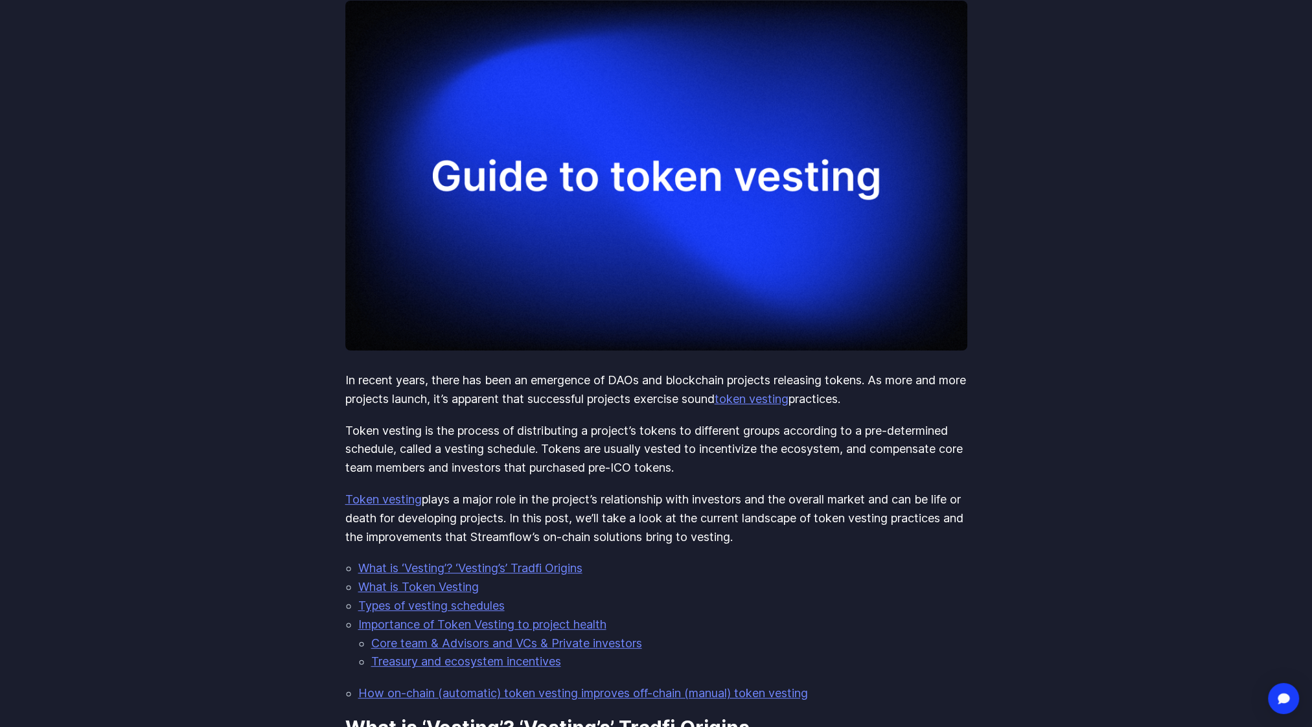
scroll to position [259, 0]
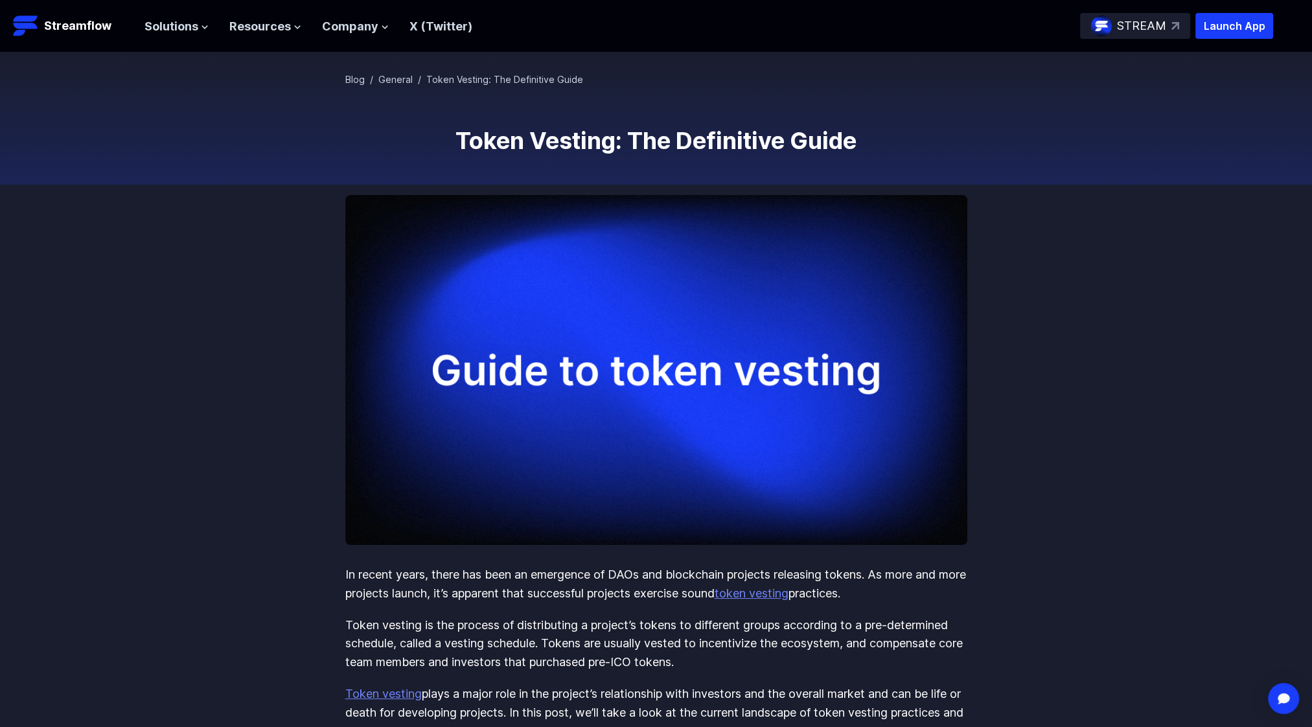
scroll to position [363, 0]
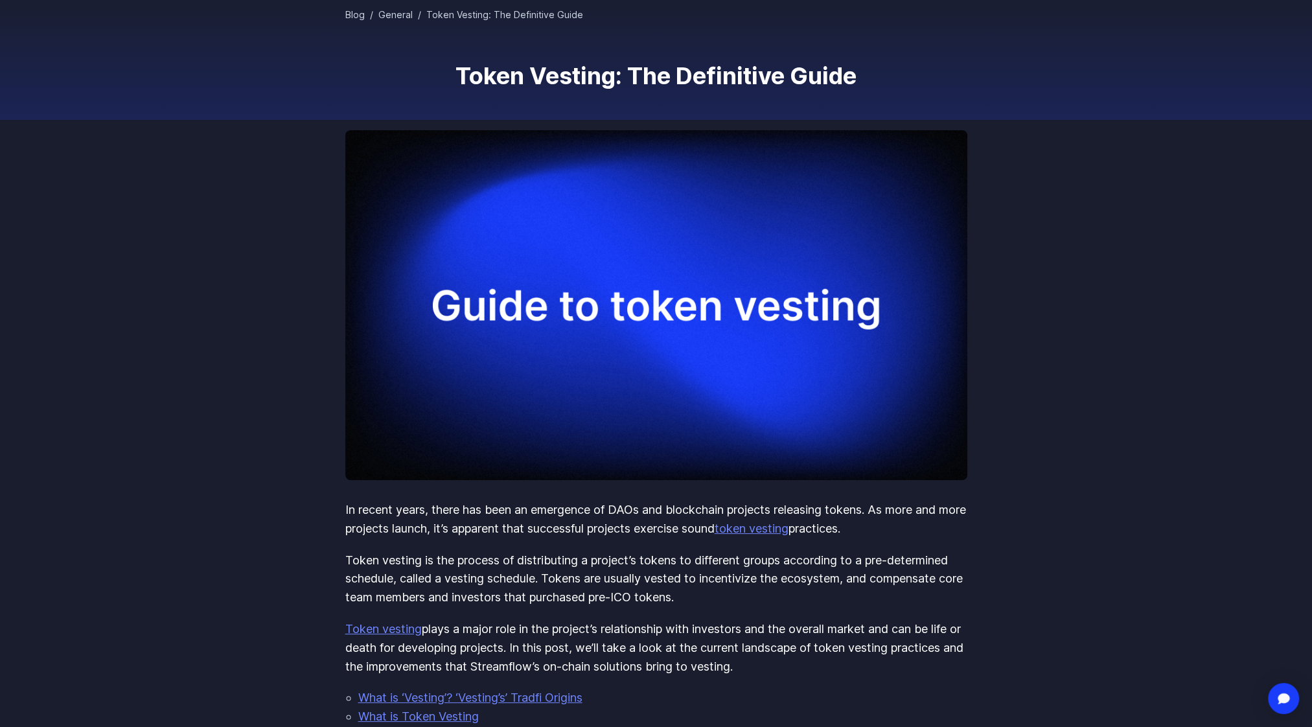
scroll to position [130, 0]
